Goal: Navigation & Orientation: Find specific page/section

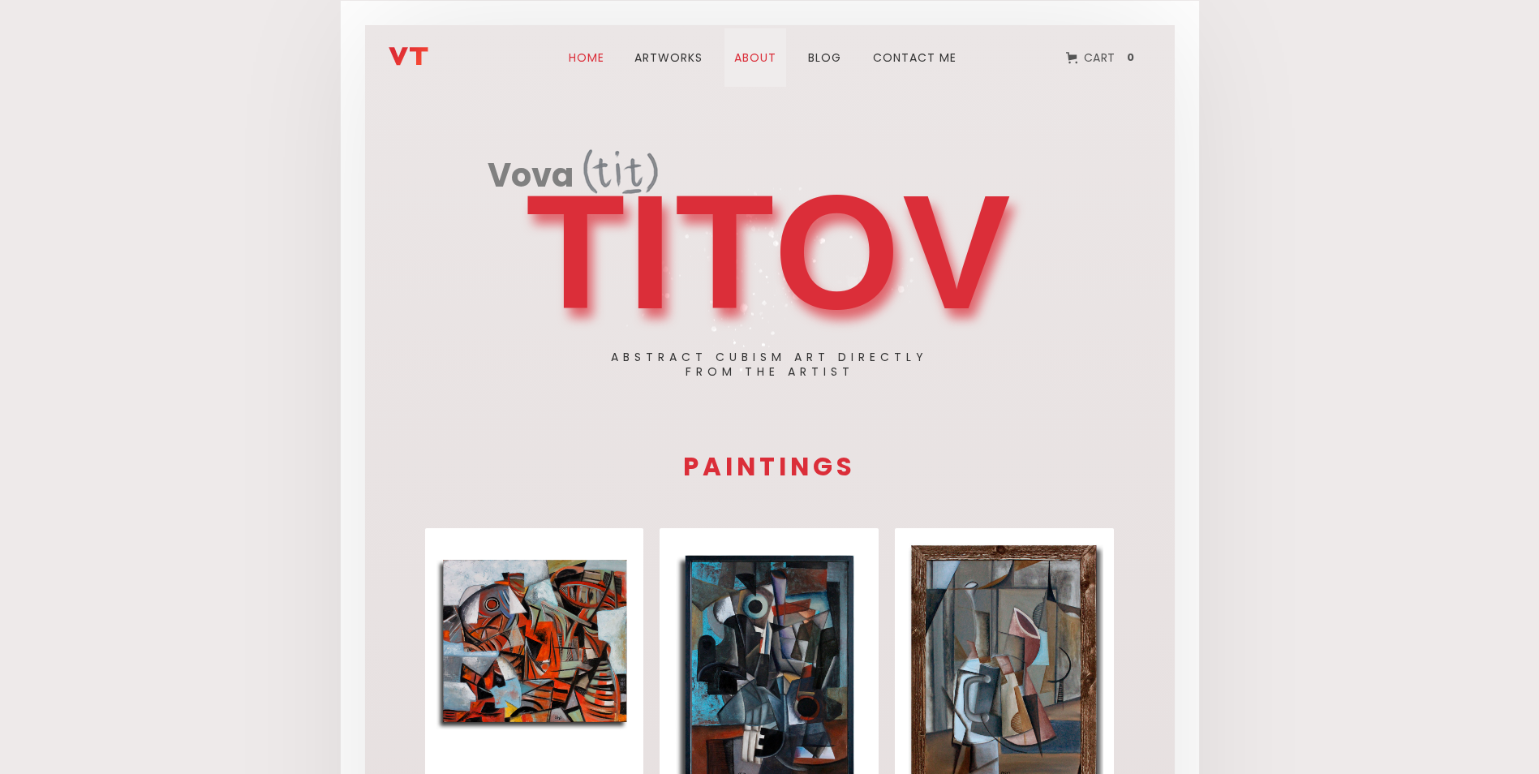
click at [758, 62] on link "about" at bounding box center [756, 57] width 62 height 58
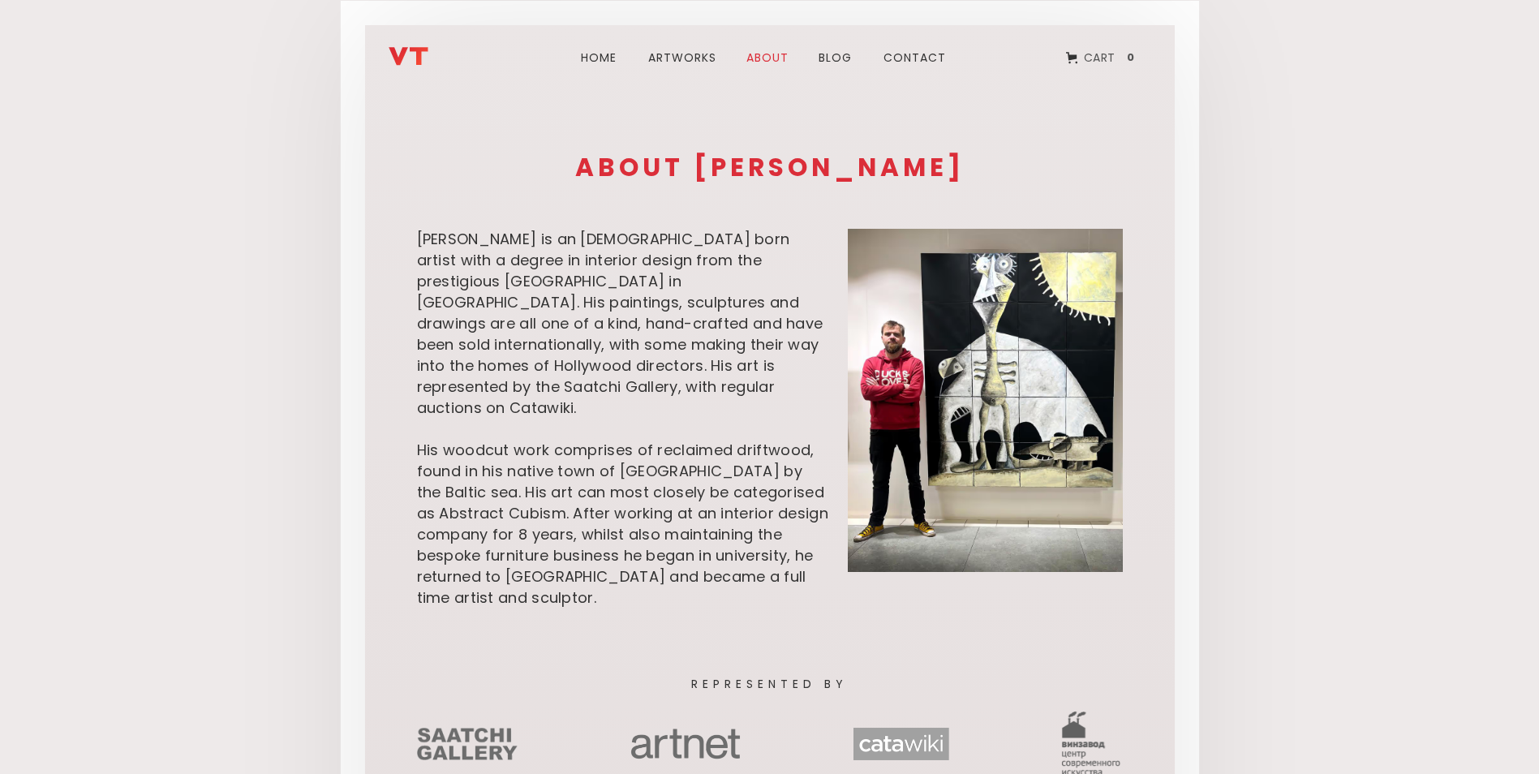
drag, startPoint x: 713, startPoint y: 377, endPoint x: 524, endPoint y: 385, distance: 189.2
click at [523, 385] on div "[PERSON_NAME] is an [DEMOGRAPHIC_DATA] born artist with a degree in interior de…" at bounding box center [623, 419] width 412 height 380
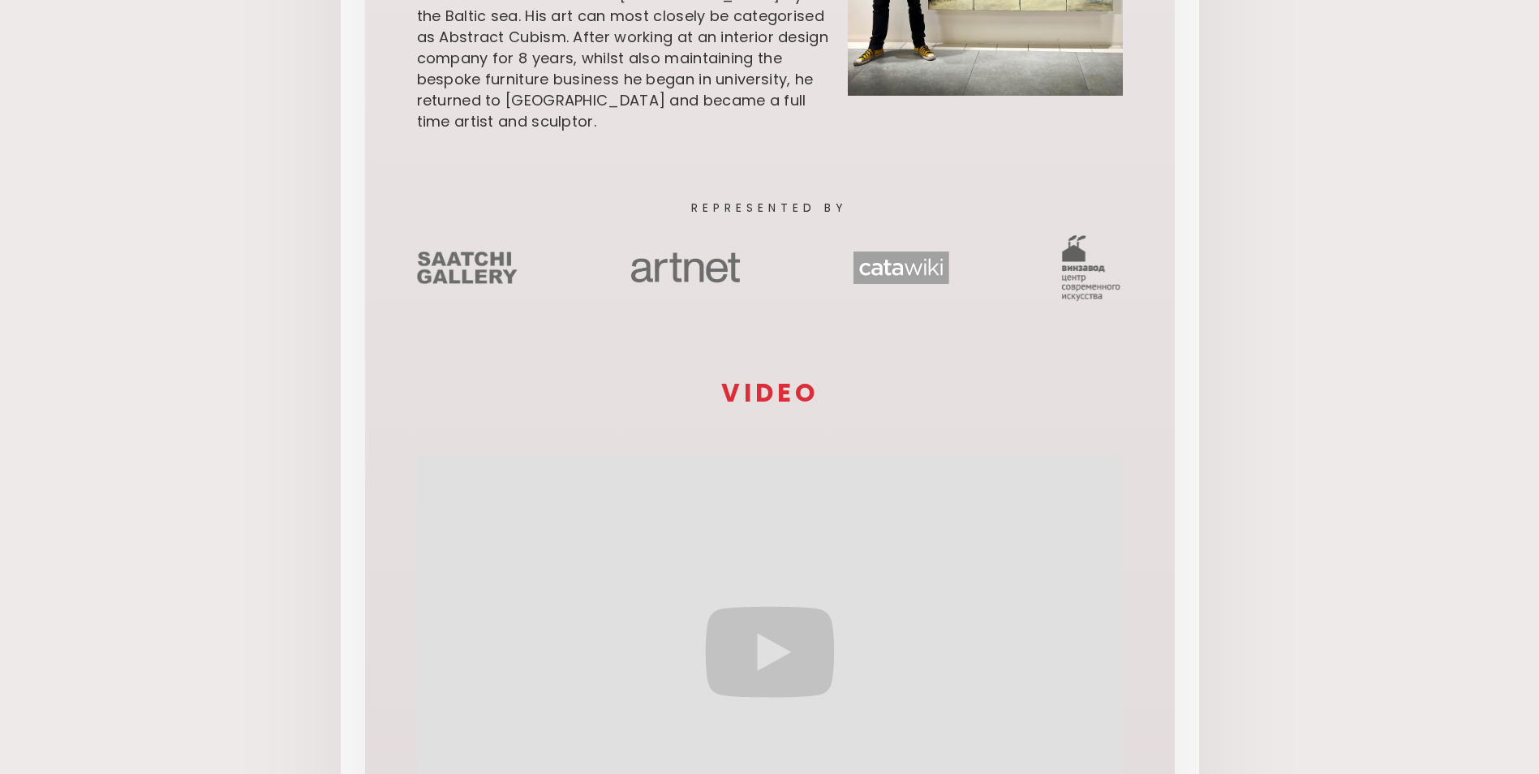
scroll to position [649, 0]
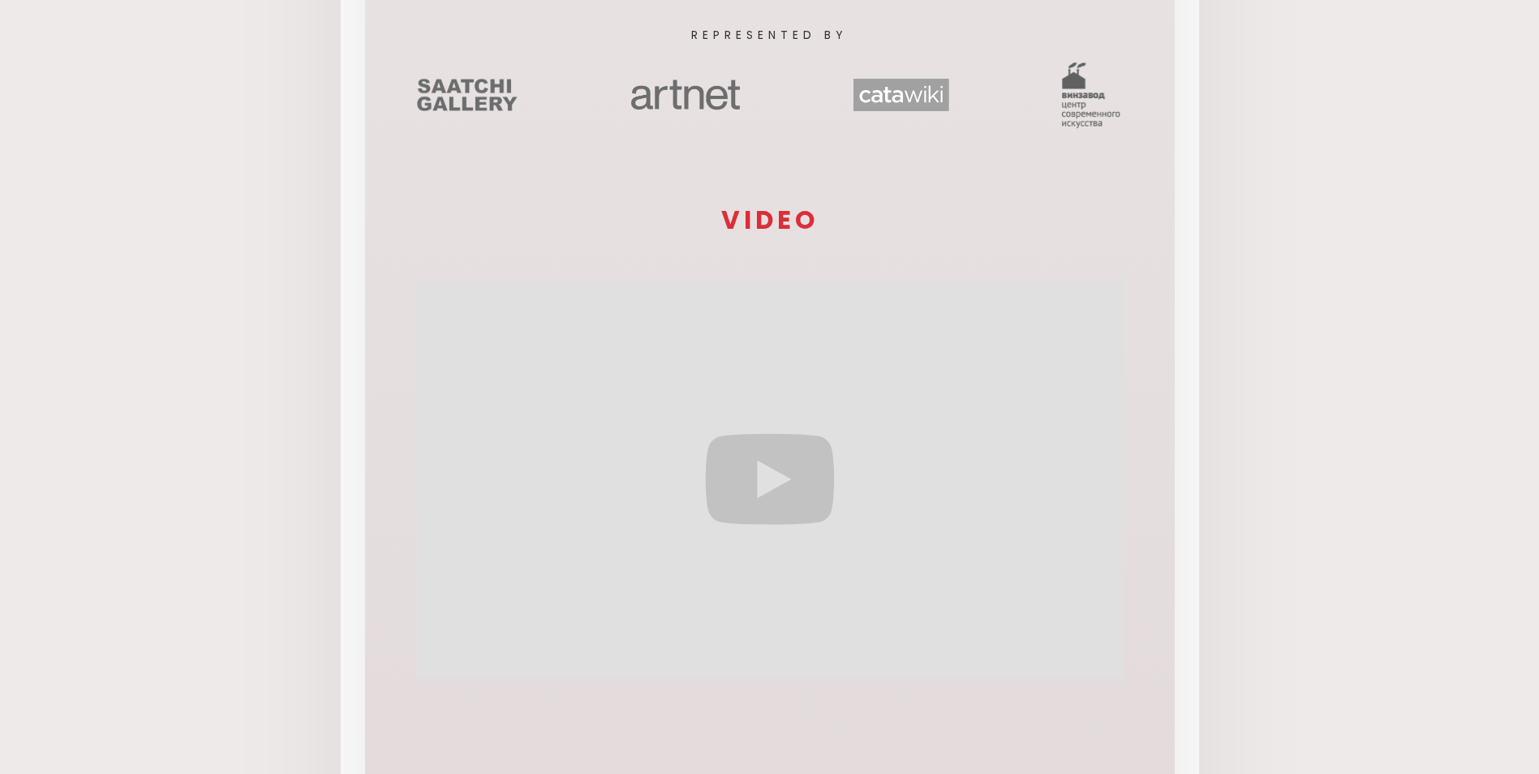
click at [282, 531] on body "Home ARTWORks about blog Contact Cart 0 Your Cart Subtotal Continue to Checkout…" at bounding box center [769, 395] width 1539 height 2089
click at [1244, 514] on body "Home ARTWORks about blog Contact Cart 0 Your Cart Subtotal Continue to Checkout…" at bounding box center [769, 395] width 1539 height 2089
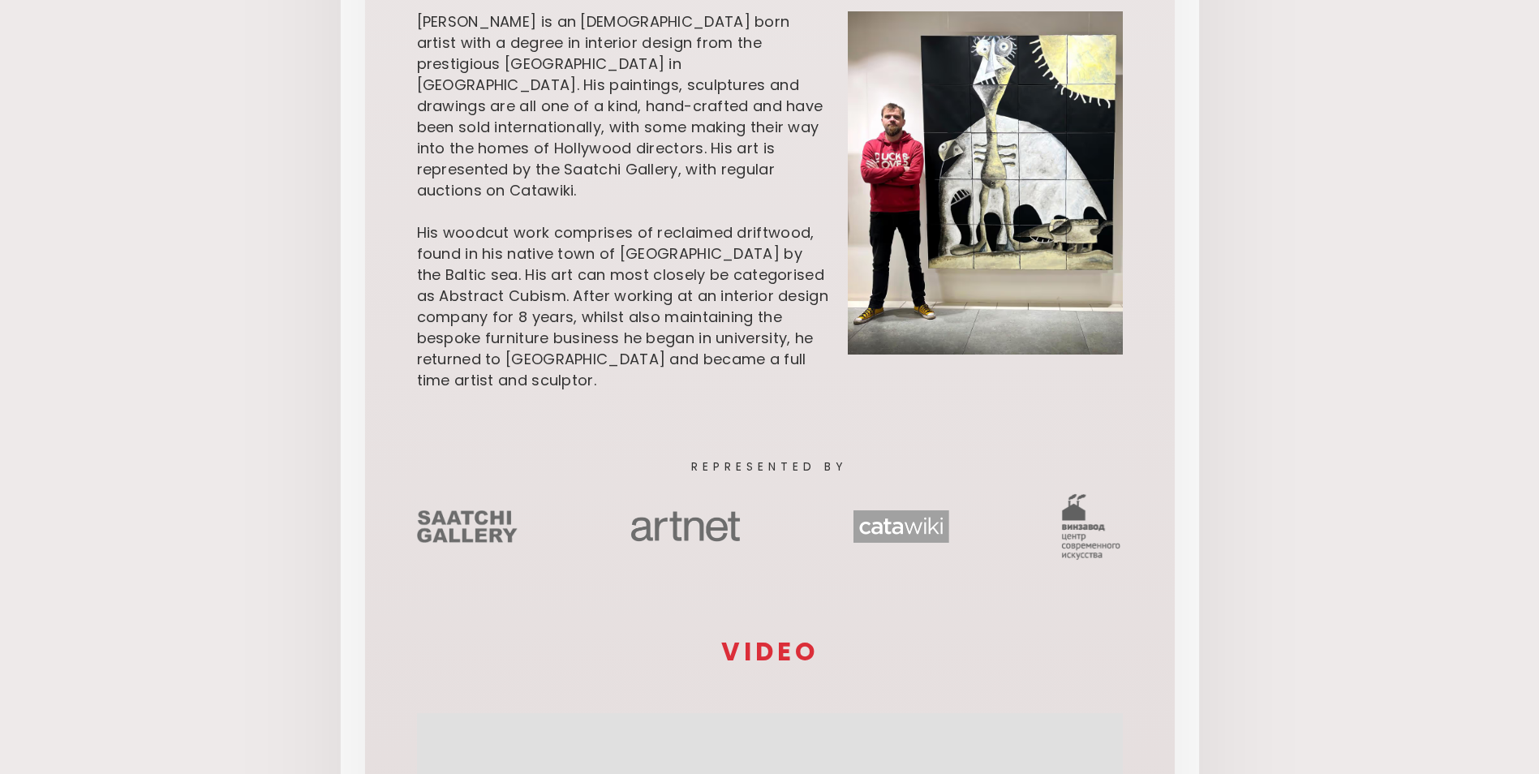
scroll to position [325, 0]
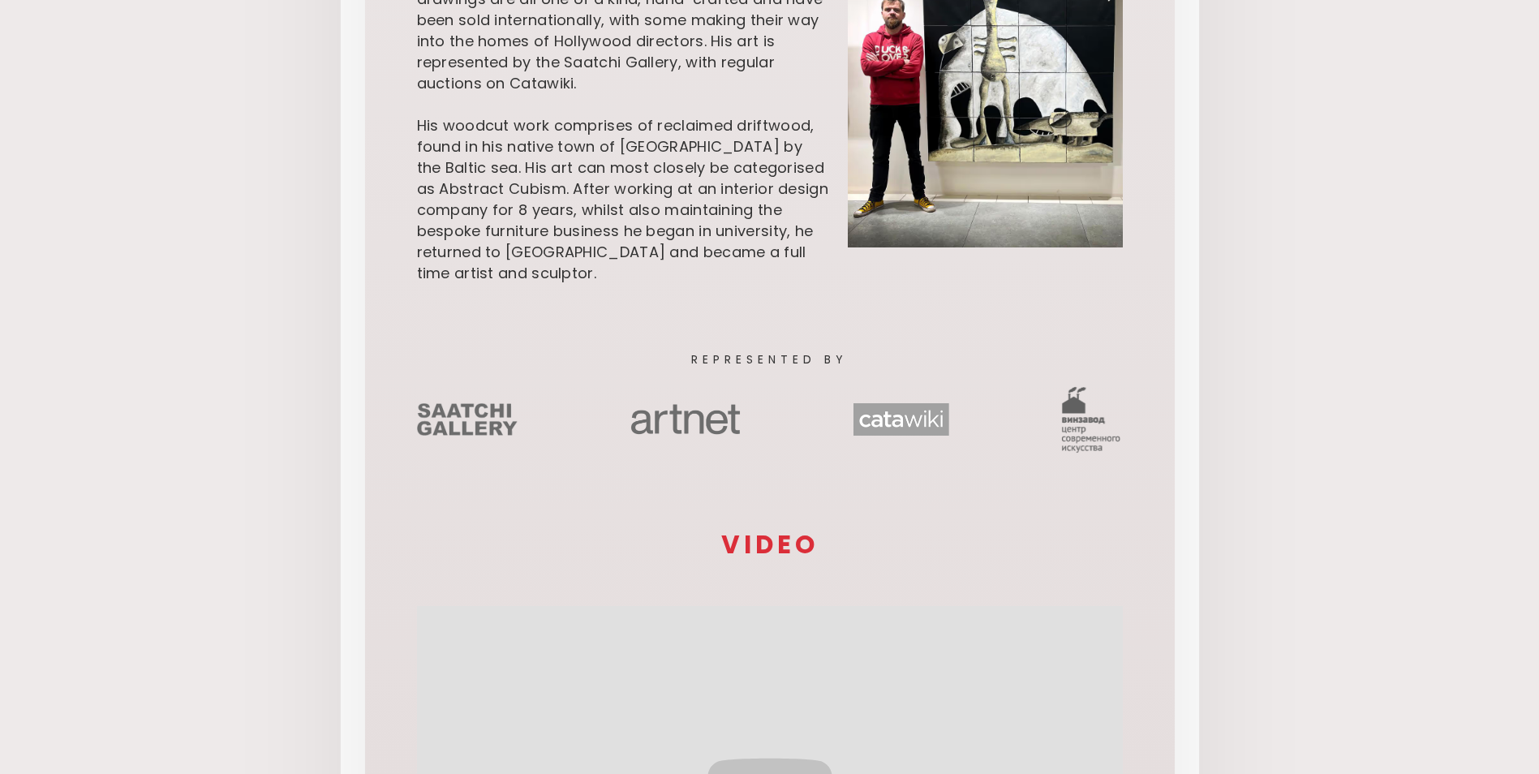
click at [1090, 409] on img at bounding box center [1091, 419] width 62 height 73
click at [1073, 386] on img at bounding box center [1091, 419] width 62 height 73
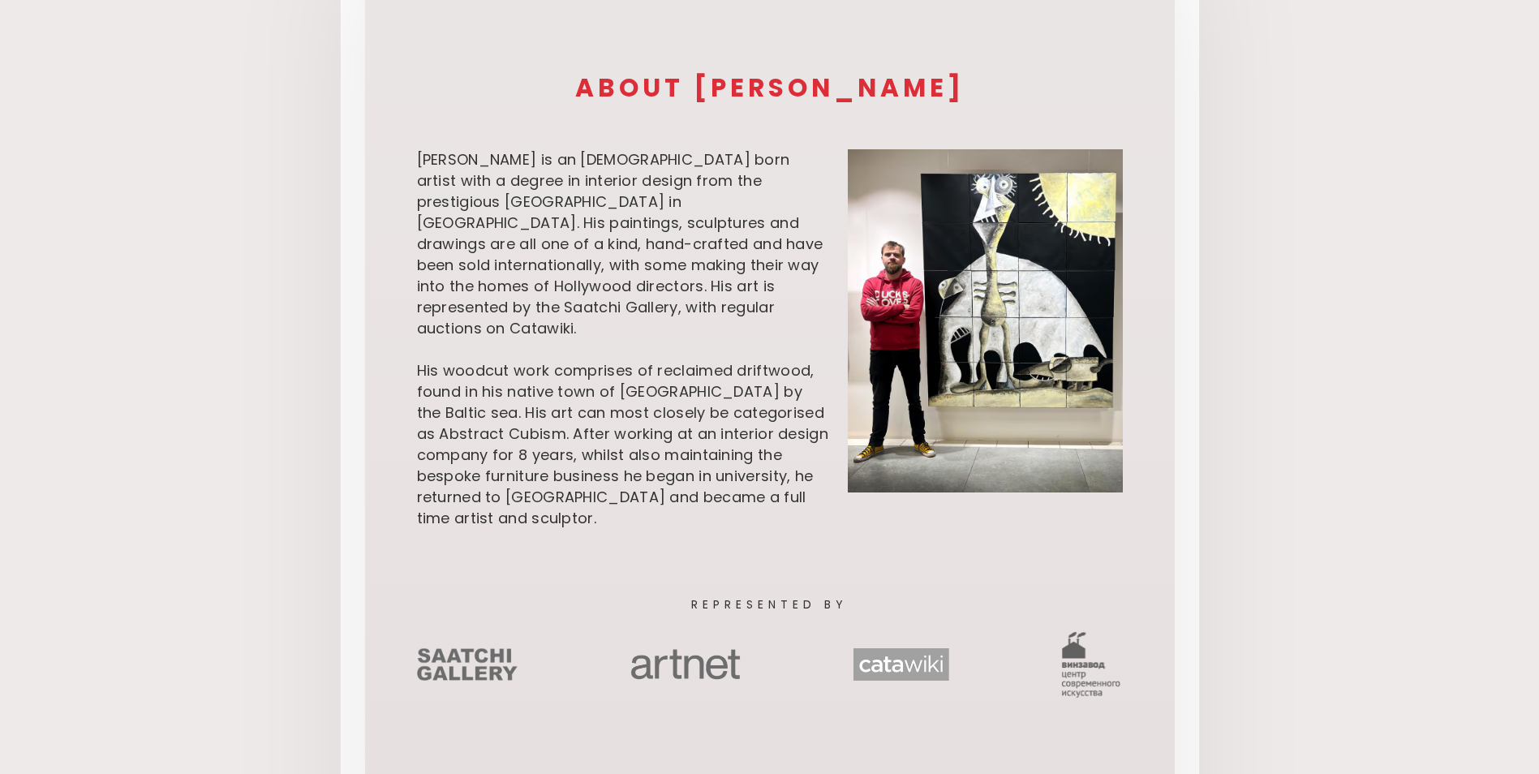
scroll to position [0, 0]
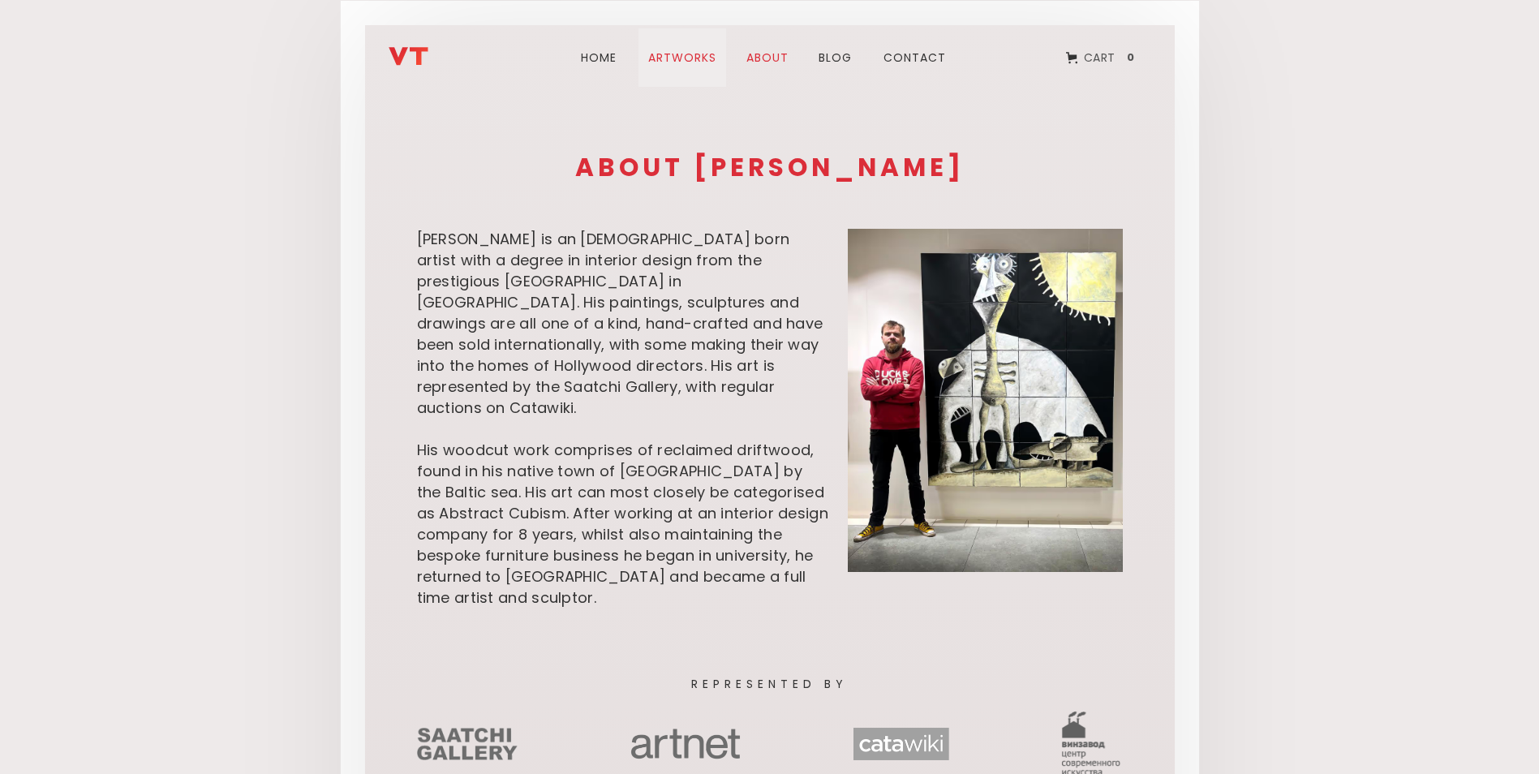
click at [690, 58] on link "ARTWORks" at bounding box center [683, 57] width 88 height 58
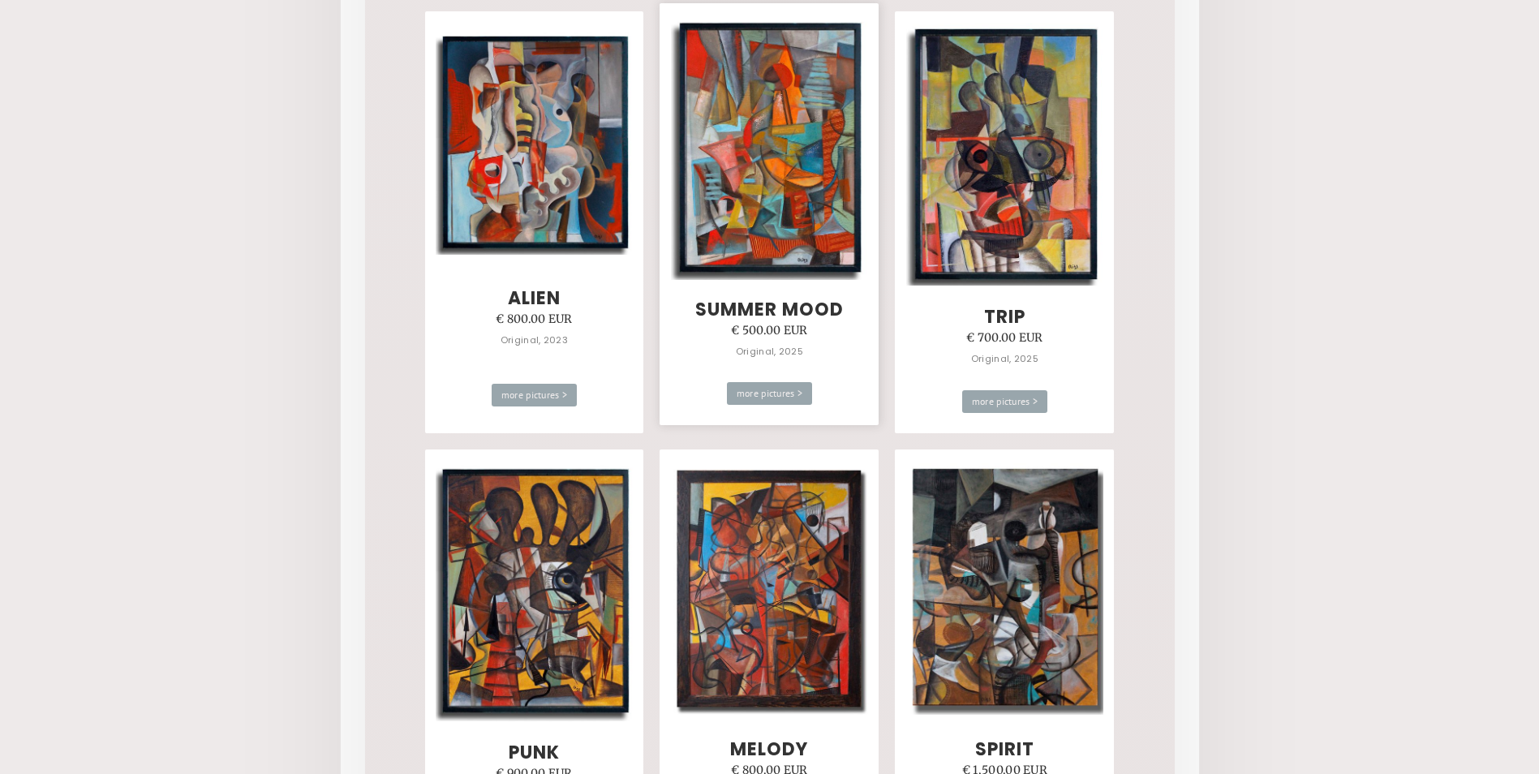
scroll to position [1055, 0]
